Goal: Information Seeking & Learning: Check status

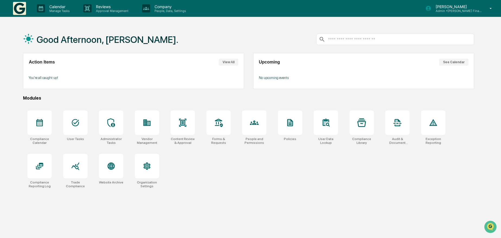
click at [241, 168] on div "Compliance Calendar User Tasks Administrator Tasks Vendor Management Content Re…" at bounding box center [248, 149] width 451 height 84
click at [458, 9] on p "Admin • Kelleher Financial Advisors" at bounding box center [457, 11] width 50 height 4
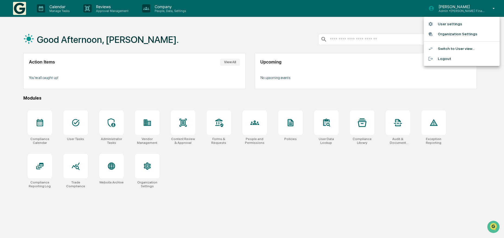
click at [281, 189] on div at bounding box center [252, 119] width 504 height 238
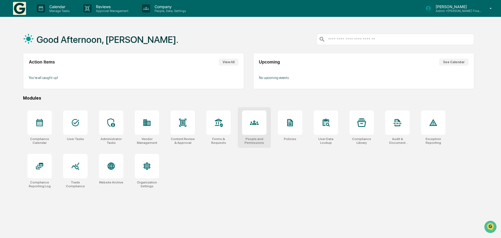
click at [261, 125] on div at bounding box center [254, 122] width 24 height 24
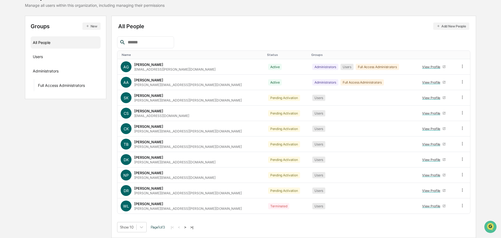
click at [188, 228] on button ">" at bounding box center [185, 227] width 5 height 5
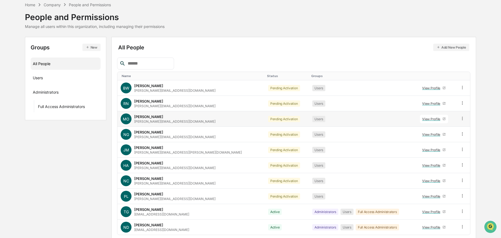
scroll to position [45, 0]
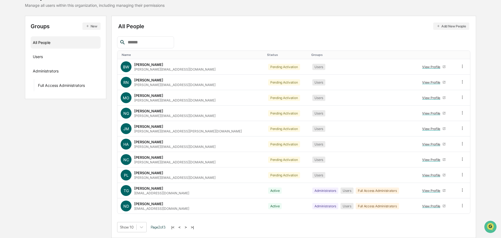
click at [189, 226] on button ">" at bounding box center [185, 227] width 5 height 5
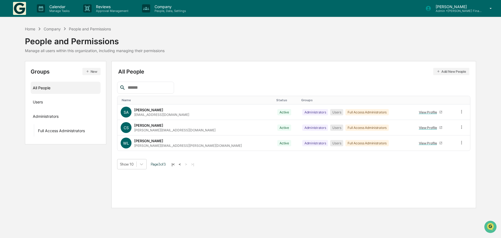
scroll to position [0, 0]
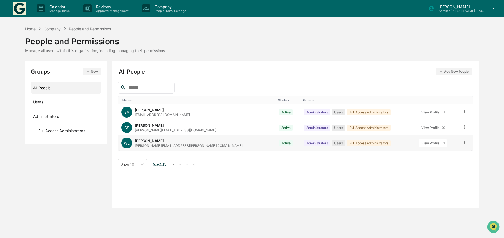
click at [421, 141] on div "View Profile" at bounding box center [431, 143] width 20 height 4
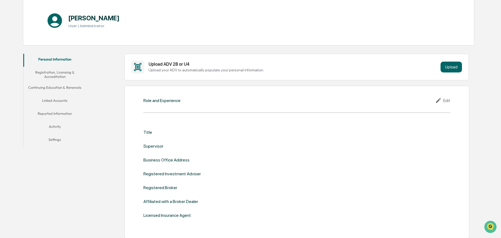
scroll to position [54, 0]
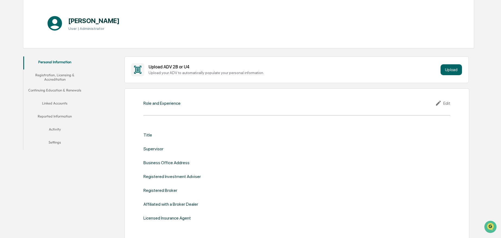
click at [47, 102] on button "Linked Accounts" at bounding box center [54, 104] width 63 height 13
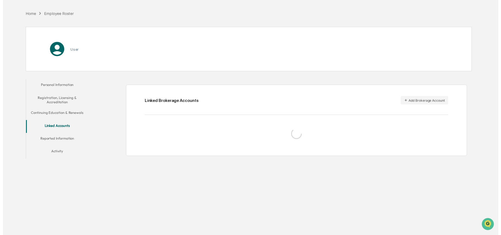
scroll to position [26, 0]
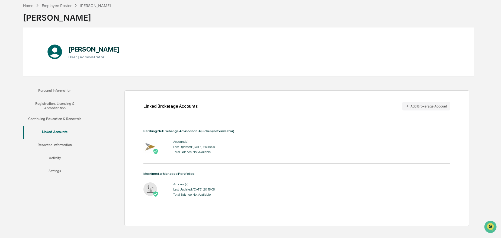
click at [56, 158] on button "Activity" at bounding box center [54, 158] width 63 height 13
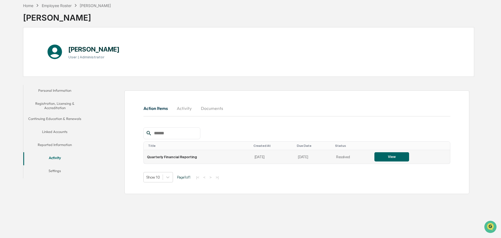
click at [377, 158] on button "View" at bounding box center [392, 156] width 35 height 9
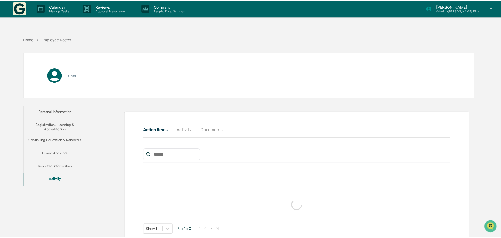
scroll to position [26, 0]
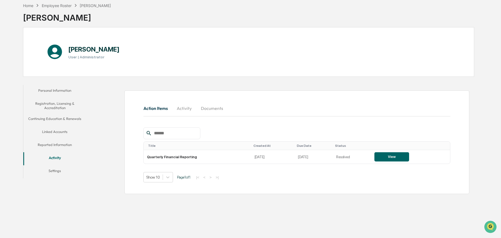
click at [60, 145] on button "Reported Information" at bounding box center [54, 145] width 63 height 13
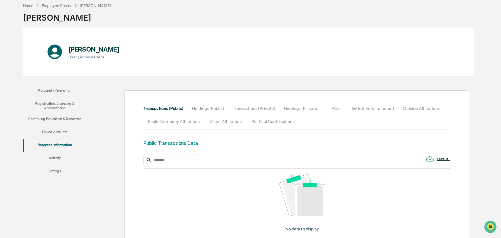
click at [201, 110] on button "Holdings (Public)" at bounding box center [208, 108] width 41 height 13
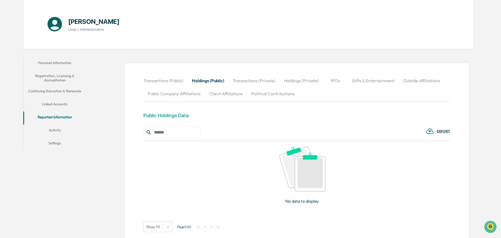
scroll to position [92, 0]
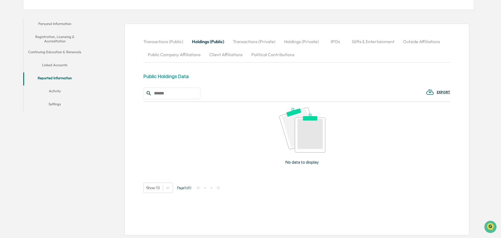
drag, startPoint x: 248, startPoint y: 39, endPoint x: 252, endPoint y: 41, distance: 4.5
click at [248, 39] on button "Transactions (Private)" at bounding box center [254, 41] width 51 height 13
click at [305, 40] on button "Holdings (Private)" at bounding box center [301, 41] width 43 height 13
click at [337, 43] on button "IPOs" at bounding box center [335, 41] width 24 height 13
drag, startPoint x: 31, startPoint y: 160, endPoint x: 151, endPoint y: 171, distance: 120.6
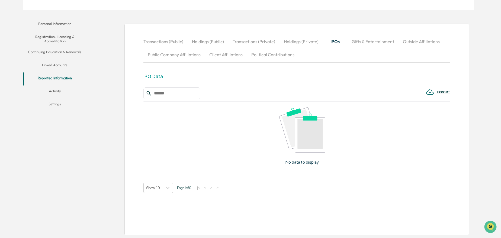
click at [31, 160] on div "Personal Information Registration, Licensing & Accreditation Continuing Educati…" at bounding box center [248, 126] width 451 height 222
click at [205, 47] on div "Transactions (Public) Holdings (Public) Transactions (Private) Holdings (Privat…" at bounding box center [296, 48] width 307 height 26
click at [204, 41] on button "Holdings (Public)" at bounding box center [208, 41] width 41 height 13
click at [249, 39] on button "Transactions (Private)" at bounding box center [254, 41] width 51 height 13
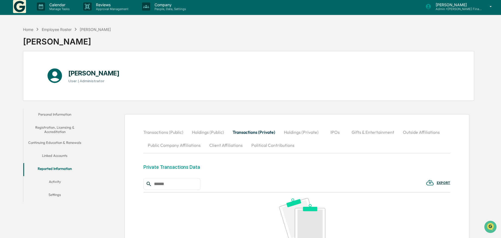
scroll to position [0, 0]
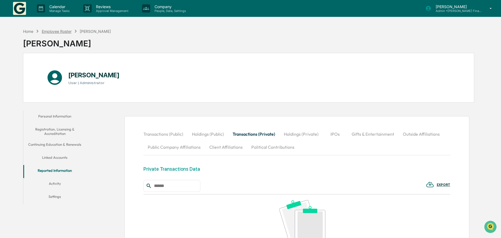
click at [65, 29] on div "Employee Roster" at bounding box center [57, 31] width 30 height 5
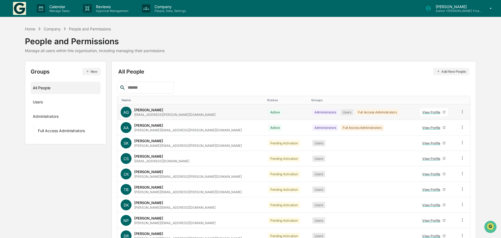
click at [422, 110] on div "View Profile" at bounding box center [432, 112] width 20 height 4
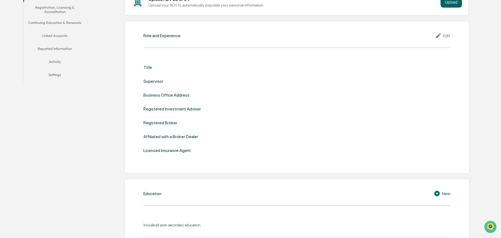
scroll to position [136, 0]
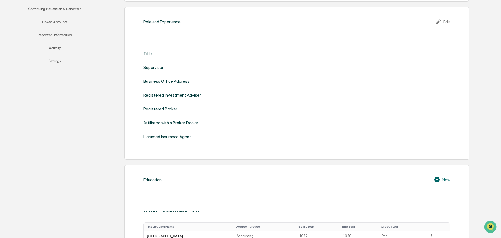
click at [57, 23] on button "Linked Accounts" at bounding box center [54, 22] width 63 height 13
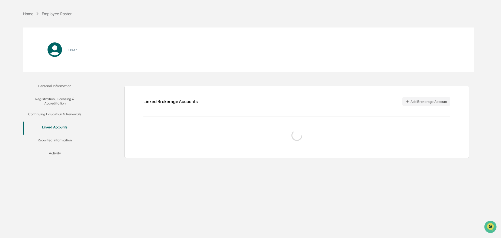
scroll to position [26, 0]
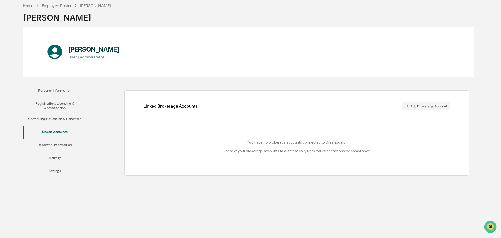
click at [54, 52] on icon at bounding box center [54, 51] width 17 height 17
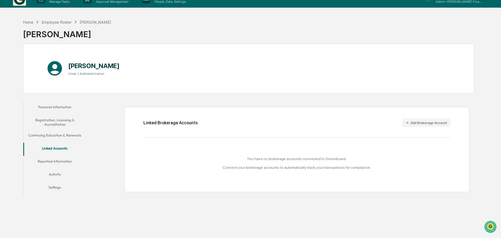
scroll to position [0, 0]
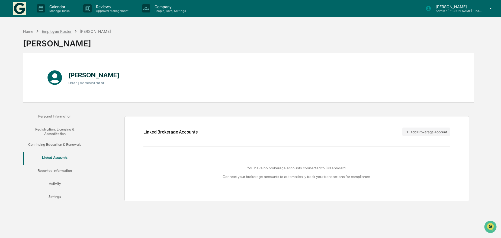
click at [55, 30] on div "Employee Roster" at bounding box center [57, 31] width 30 height 5
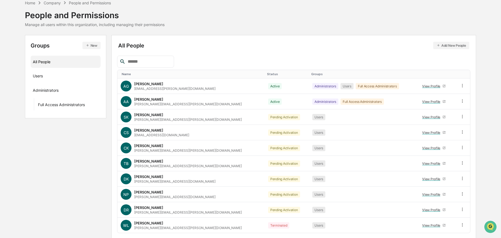
scroll to position [45, 0]
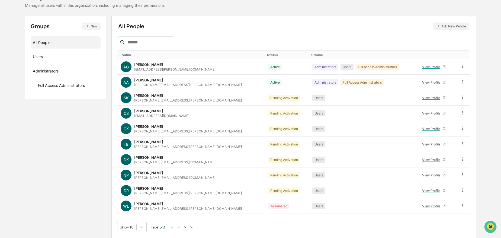
click at [192, 228] on button ">|" at bounding box center [192, 227] width 6 height 5
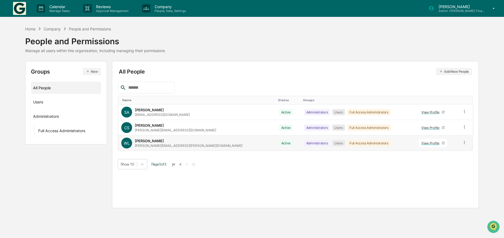
click at [421, 144] on div "View Profile" at bounding box center [431, 143] width 20 height 4
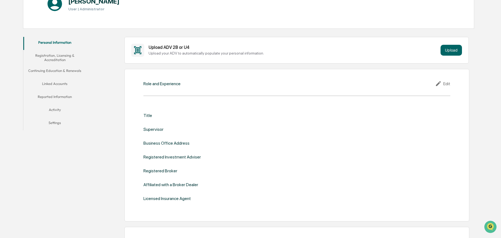
scroll to position [81, 0]
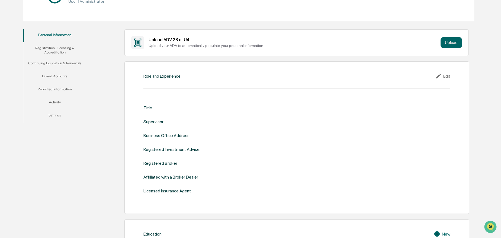
click at [59, 88] on button "Reported Information" at bounding box center [54, 90] width 63 height 13
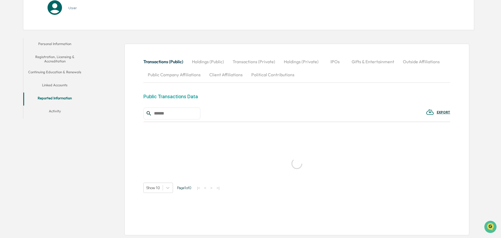
scroll to position [81, 0]
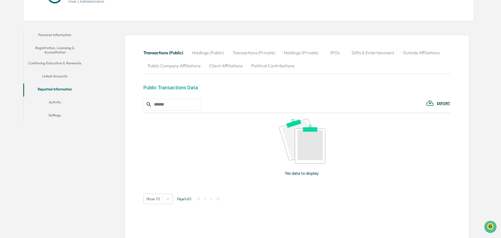
click at [209, 51] on button "Holdings (Public)" at bounding box center [208, 52] width 41 height 13
click at [242, 52] on button "Transactions (Private)" at bounding box center [254, 52] width 51 height 13
drag, startPoint x: 294, startPoint y: 53, endPoint x: 299, endPoint y: 52, distance: 4.6
click at [294, 53] on button "Holdings (Private)" at bounding box center [301, 52] width 43 height 13
click at [333, 55] on button "IPOs" at bounding box center [335, 52] width 24 height 13
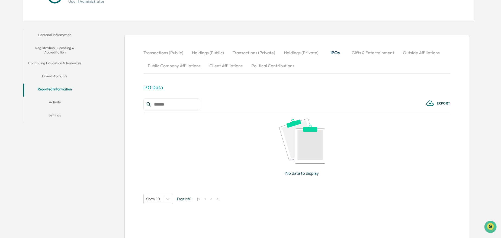
click at [366, 54] on button "Gifts & Entertainment" at bounding box center [372, 52] width 51 height 13
click at [417, 50] on button "Outside Affiliations" at bounding box center [422, 52] width 46 height 13
click at [159, 66] on button "Public Company Affiliations" at bounding box center [174, 65] width 62 height 13
click at [218, 65] on button "Client Affiliations" at bounding box center [226, 65] width 42 height 13
click at [266, 68] on button "Political Contributions" at bounding box center [273, 65] width 52 height 13
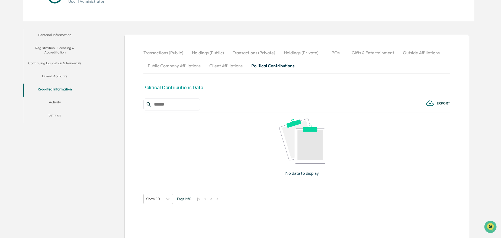
drag, startPoint x: 165, startPoint y: 53, endPoint x: 196, endPoint y: 63, distance: 32.2
click at [165, 53] on button "Transactions (Public)" at bounding box center [165, 52] width 44 height 13
click at [215, 50] on button "Holdings (Public)" at bounding box center [208, 52] width 41 height 13
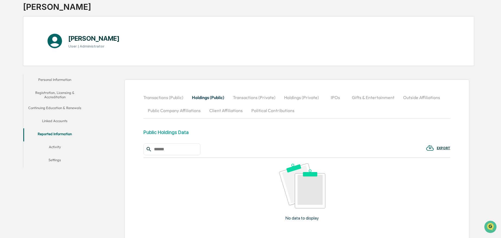
scroll to position [27, 0]
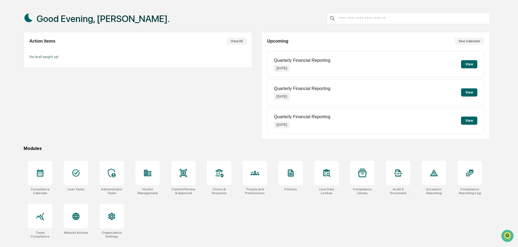
scroll to position [26, 0]
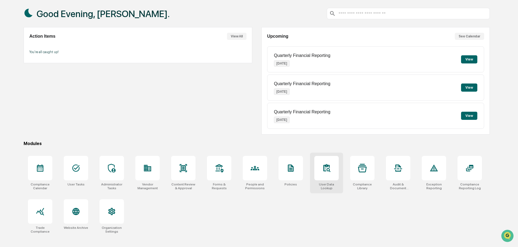
click at [328, 170] on icon at bounding box center [326, 168] width 9 height 9
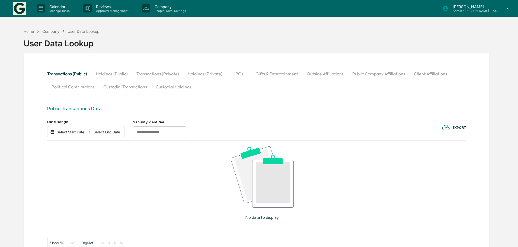
click at [168, 88] on button "Custodial Holdings" at bounding box center [173, 86] width 44 height 13
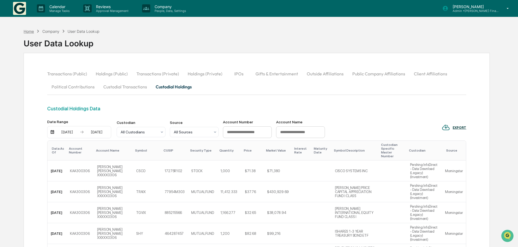
click at [28, 31] on div "Home" at bounding box center [29, 31] width 10 height 5
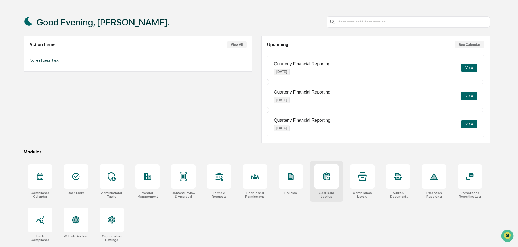
scroll to position [26, 0]
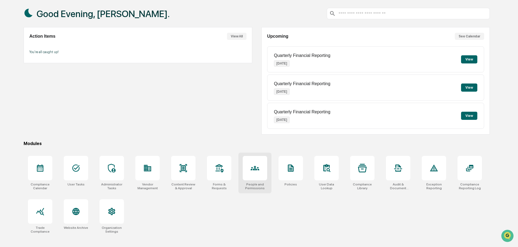
click at [259, 167] on icon at bounding box center [255, 168] width 9 height 9
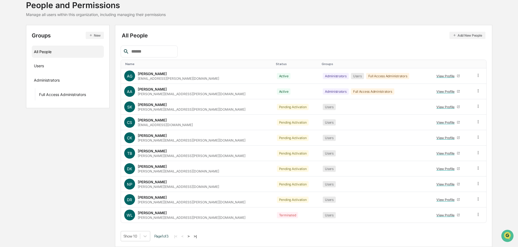
click at [196, 237] on button ">|" at bounding box center [195, 236] width 6 height 5
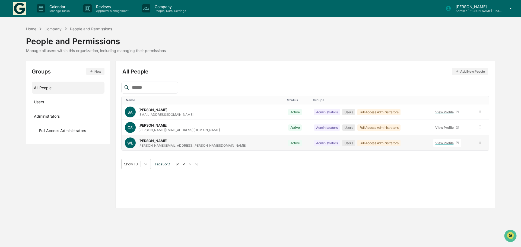
click at [435, 143] on div "View Profile" at bounding box center [445, 143] width 20 height 4
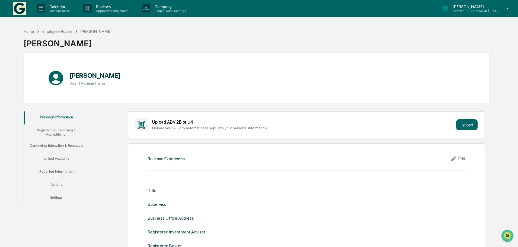
click at [59, 184] on button "Activity" at bounding box center [56, 185] width 65 height 13
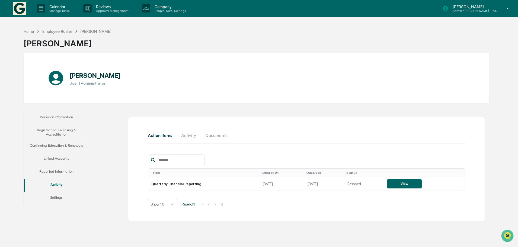
click at [55, 170] on button "Reported Information" at bounding box center [56, 172] width 65 height 13
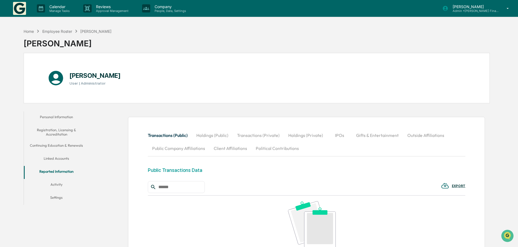
click at [209, 134] on button "Holdings (Public)" at bounding box center [212, 135] width 41 height 13
click at [272, 149] on button "Political Contributions" at bounding box center [277, 148] width 52 height 13
click at [263, 134] on button "Transactions (Private)" at bounding box center [258, 135] width 51 height 13
click at [295, 135] on button "Holdings (Private)" at bounding box center [305, 135] width 43 height 13
click at [342, 133] on button "IPOs" at bounding box center [340, 135] width 24 height 13
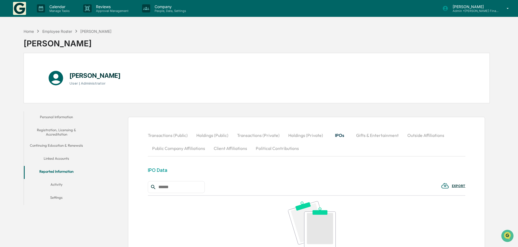
drag, startPoint x: 370, startPoint y: 134, endPoint x: 404, endPoint y: 138, distance: 34.1
click at [371, 135] on button "Gifts & Entertainment" at bounding box center [377, 135] width 51 height 13
drag, startPoint x: 417, startPoint y: 137, endPoint x: 367, endPoint y: 145, distance: 50.8
click at [417, 137] on button "Outside Affiliations" at bounding box center [427, 135] width 46 height 13
click at [186, 152] on button "Public Company Affiliations" at bounding box center [179, 148] width 62 height 13
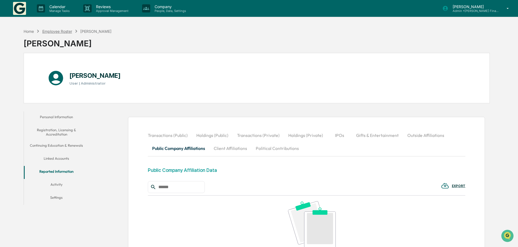
click at [46, 32] on div "Employee Roster" at bounding box center [57, 31] width 30 height 5
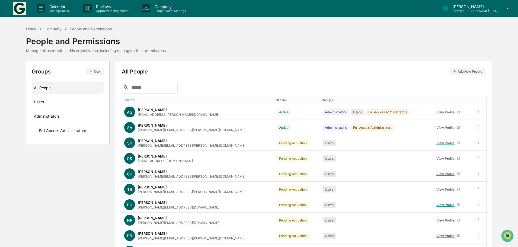
click at [28, 29] on div "Home" at bounding box center [31, 29] width 10 height 5
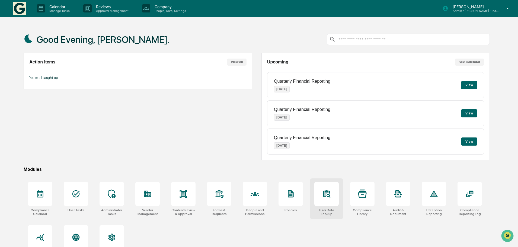
click at [320, 196] on div at bounding box center [326, 194] width 24 height 24
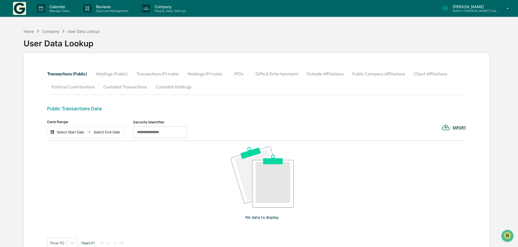
drag, startPoint x: 165, startPoint y: 89, endPoint x: 176, endPoint y: 92, distance: 11.6
click at [165, 89] on button "Custodial Holdings" at bounding box center [173, 86] width 44 height 13
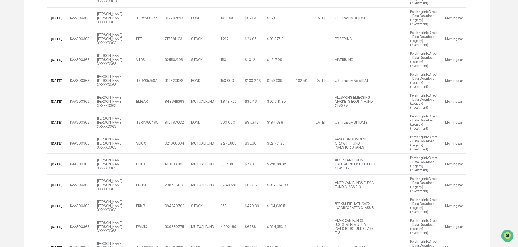
scroll to position [825, 0]
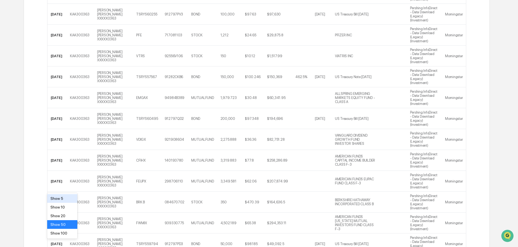
click at [63, 234] on div "Show 100" at bounding box center [62, 233] width 30 height 9
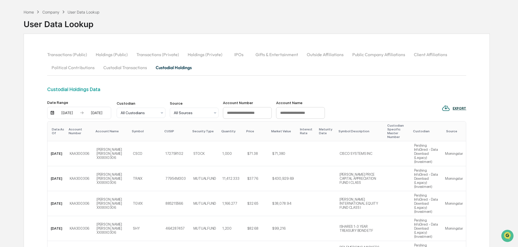
scroll to position [0, 0]
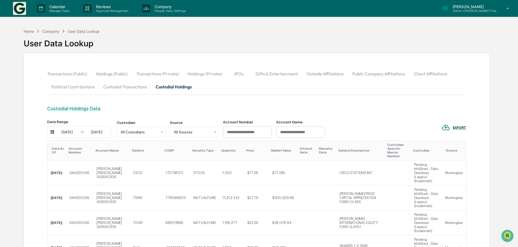
click at [107, 73] on button "Holdings (Public)" at bounding box center [111, 73] width 41 height 13
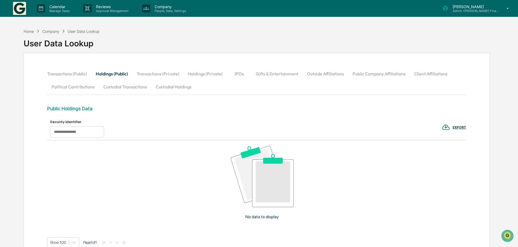
click at [190, 73] on button "Holdings (Private)" at bounding box center [205, 73] width 43 height 13
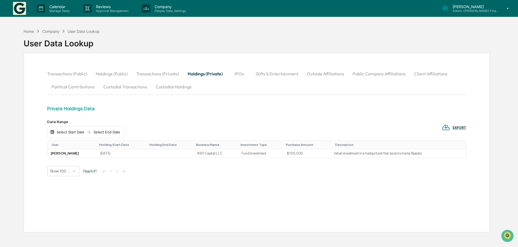
click at [178, 86] on button "Custodial Holdings" at bounding box center [173, 86] width 44 height 13
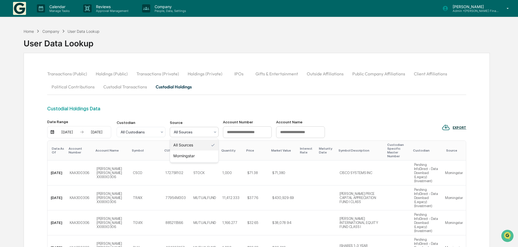
click at [188, 134] on div at bounding box center [192, 131] width 36 height 5
click at [140, 134] on div at bounding box center [139, 131] width 36 height 5
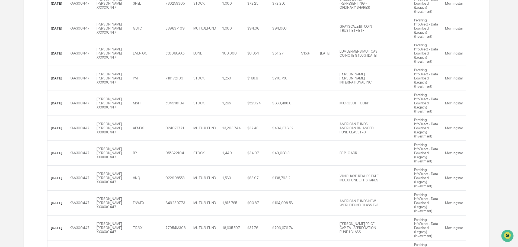
scroll to position [2073, 0]
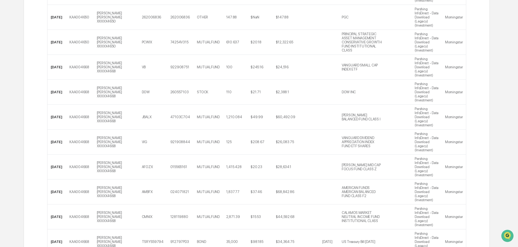
scroll to position [2077, 0]
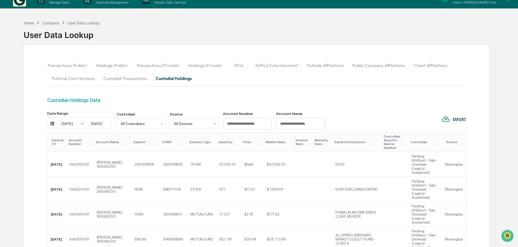
scroll to position [0, 0]
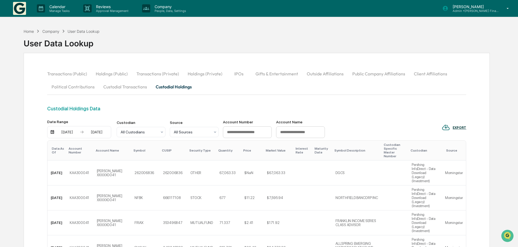
drag, startPoint x: 112, startPoint y: 46, endPoint x: 125, endPoint y: 46, distance: 12.8
click at [113, 46] on div "Home Company User Data Lookup User Data Lookup" at bounding box center [257, 39] width 466 height 27
